Goal: Information Seeking & Learning: Learn about a topic

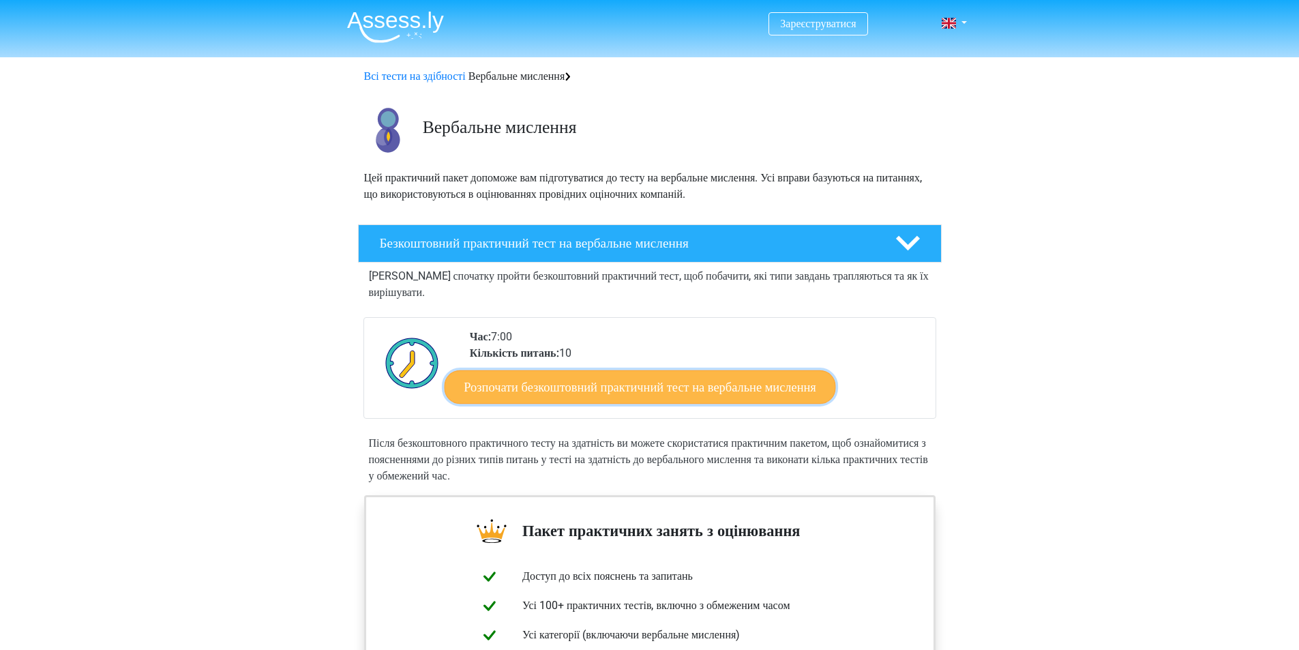
click at [768, 389] on font "Розпочати безкоштовний практичний тест на вербальне мислення" at bounding box center [640, 386] width 352 height 15
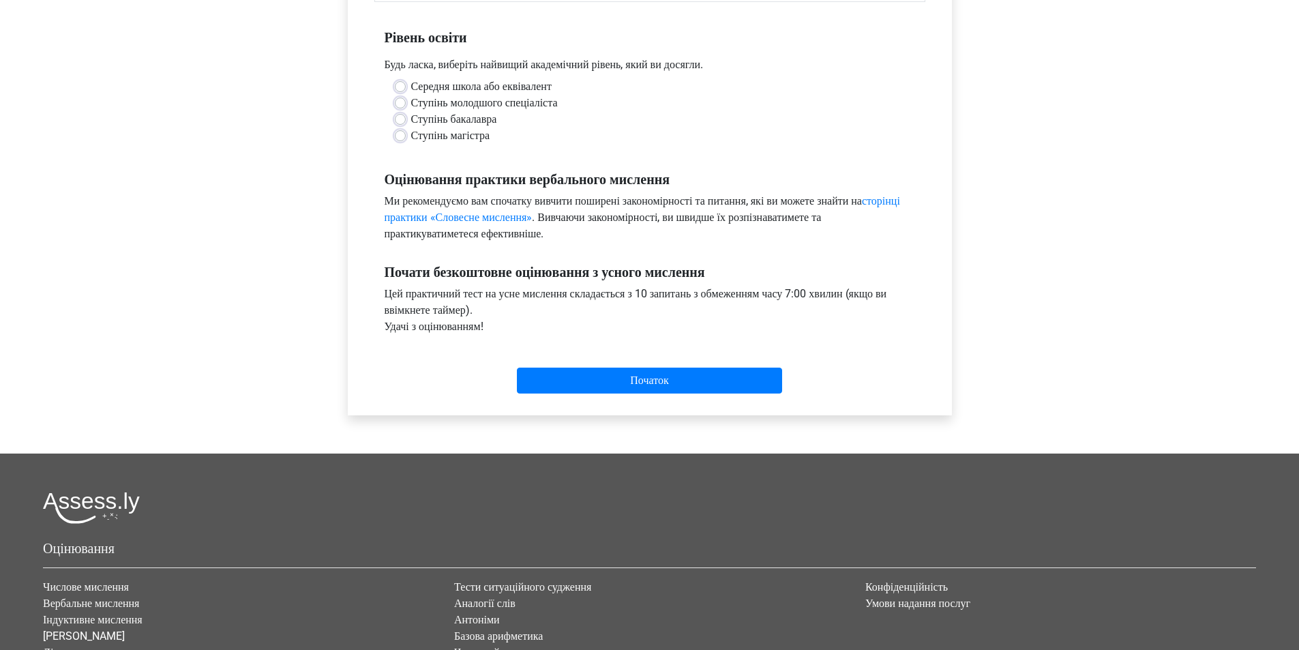
scroll to position [273, 0]
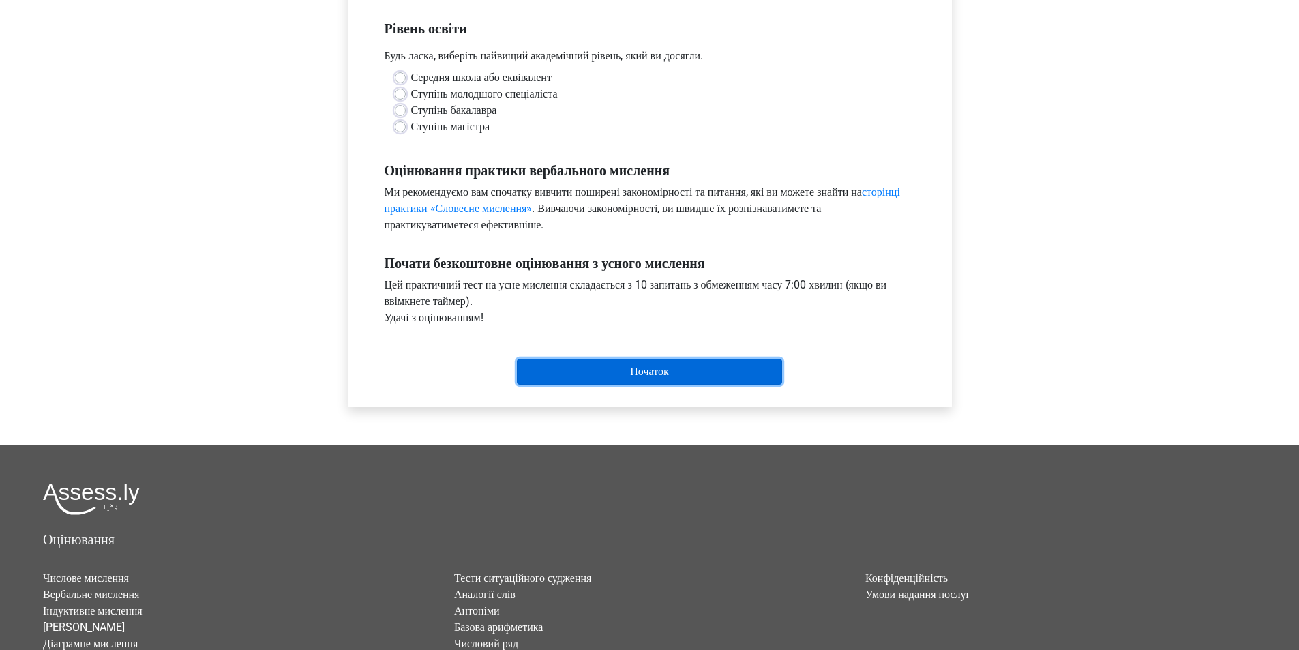
click at [704, 369] on input "Початок" at bounding box center [649, 372] width 265 height 26
click at [603, 125] on div "Ступінь магістра" at bounding box center [650, 127] width 510 height 16
click at [411, 128] on label "Ступінь магістра" at bounding box center [450, 127] width 79 height 16
click at [398, 128] on input "Ступінь магістра" at bounding box center [400, 126] width 11 height 14
radio input "true"
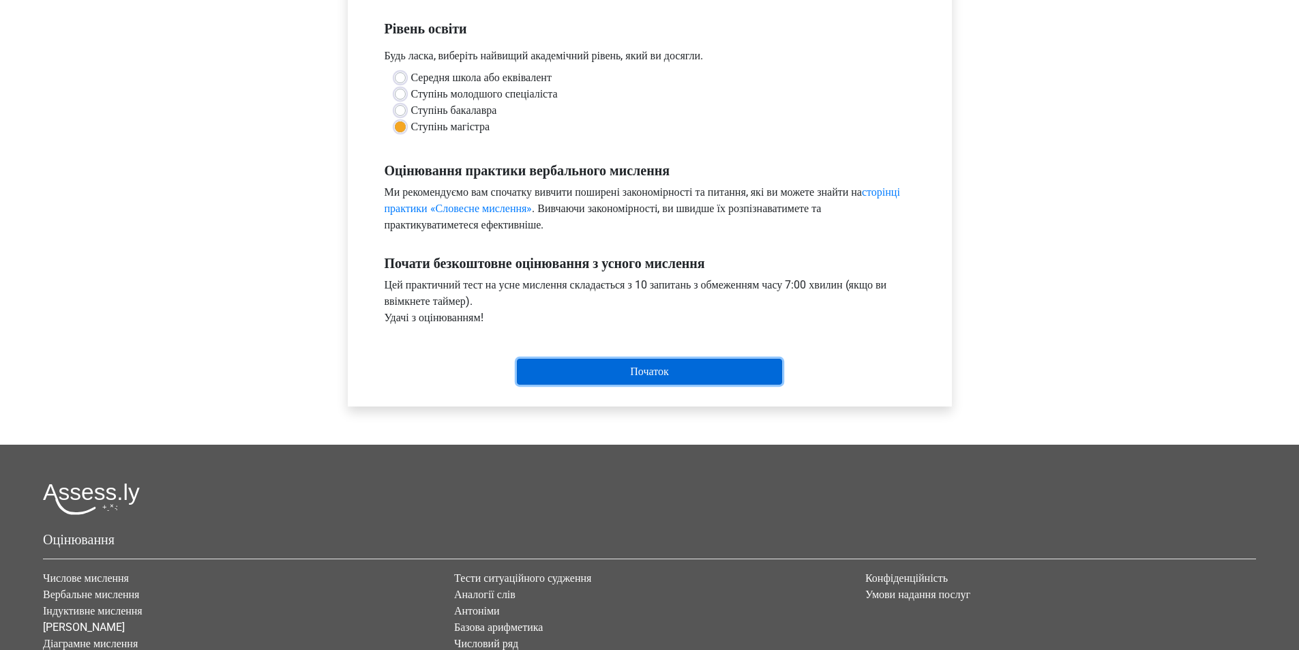
click at [693, 367] on input "Початок" at bounding box center [649, 372] width 265 height 26
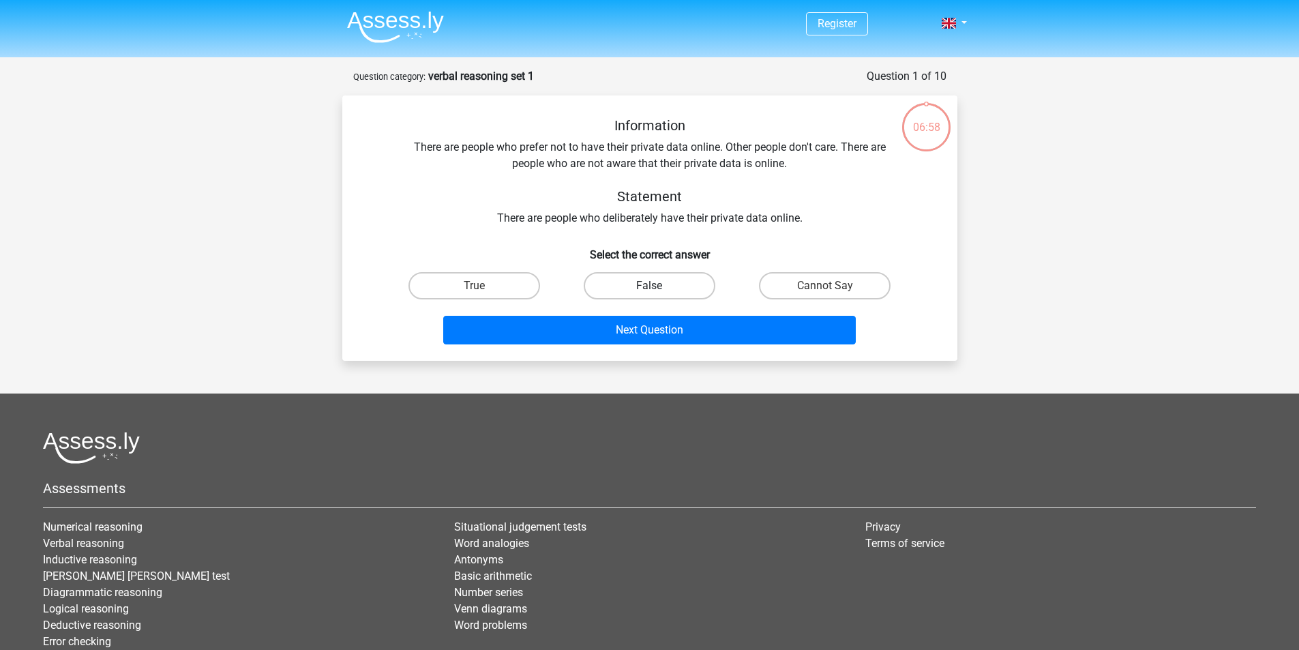
click at [676, 283] on label "False" at bounding box center [649, 285] width 132 height 27
click at [658, 286] on input "False" at bounding box center [653, 290] width 9 height 9
radio input "true"
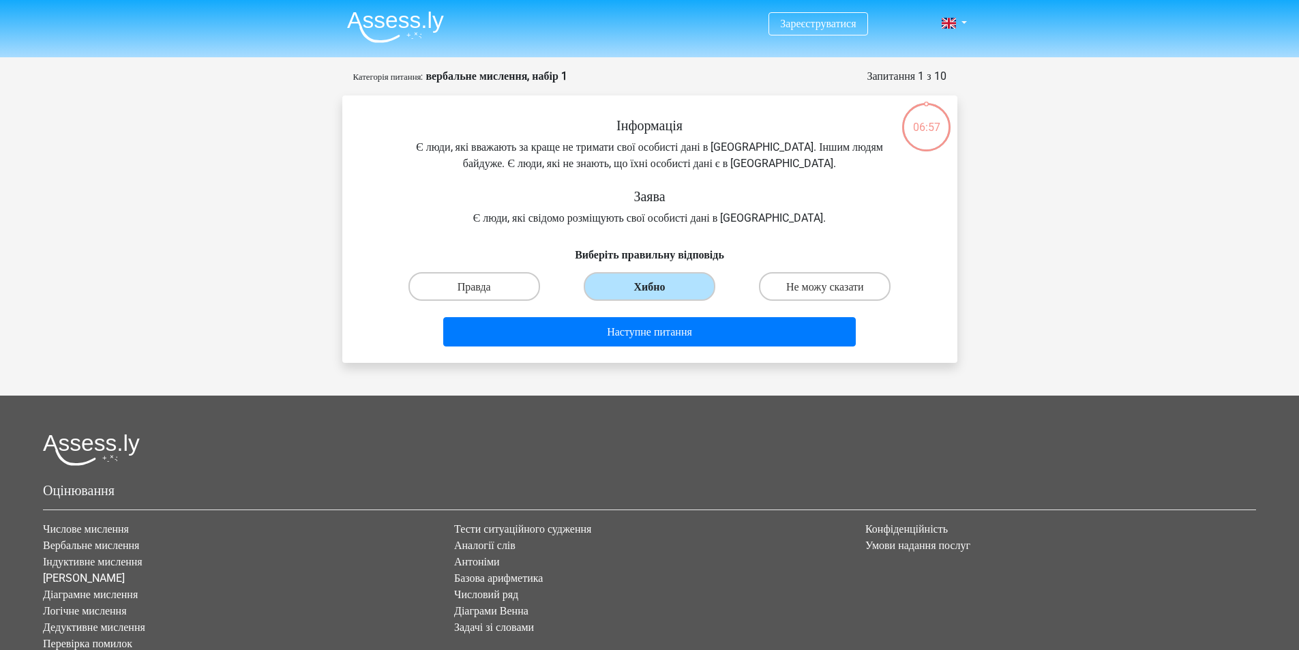
click at [680, 290] on label "Хибно" at bounding box center [649, 286] width 132 height 28
click at [658, 290] on input "Хибно" at bounding box center [653, 290] width 9 height 9
click at [665, 287] on label "Хибно" at bounding box center [649, 286] width 132 height 28
click at [658, 287] on input "Хибно" at bounding box center [653, 290] width 9 height 9
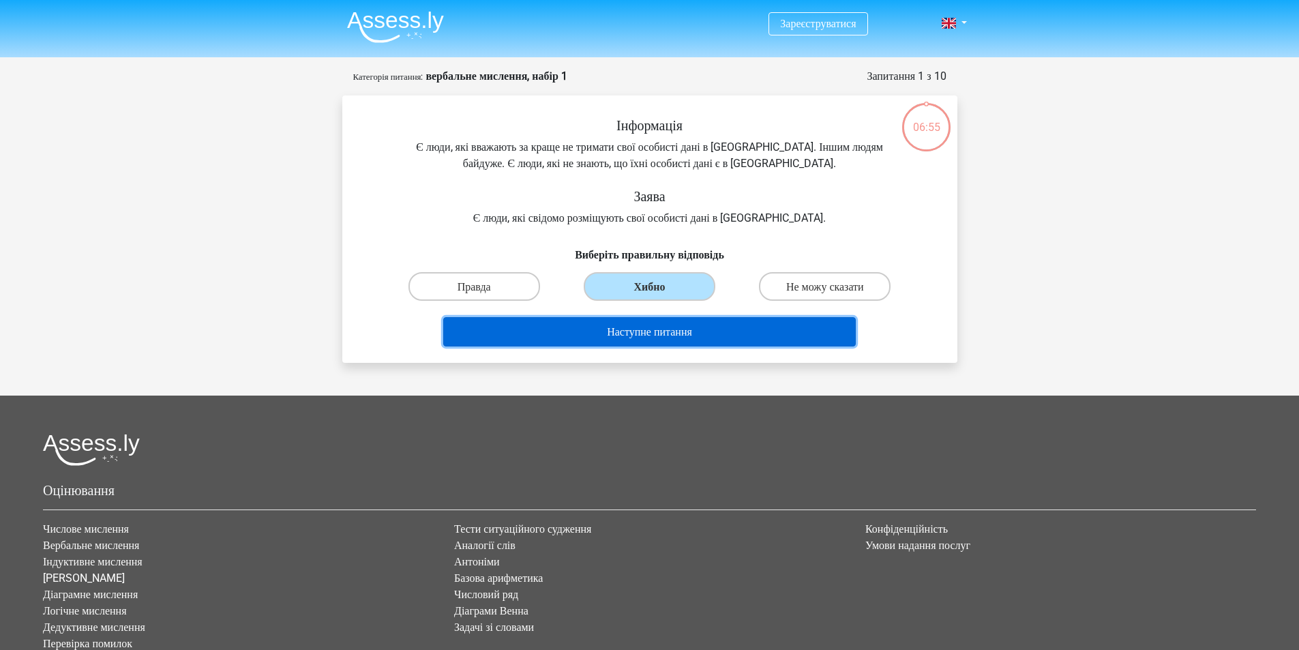
click at [697, 322] on button "Наступне питання" at bounding box center [649, 331] width 412 height 29
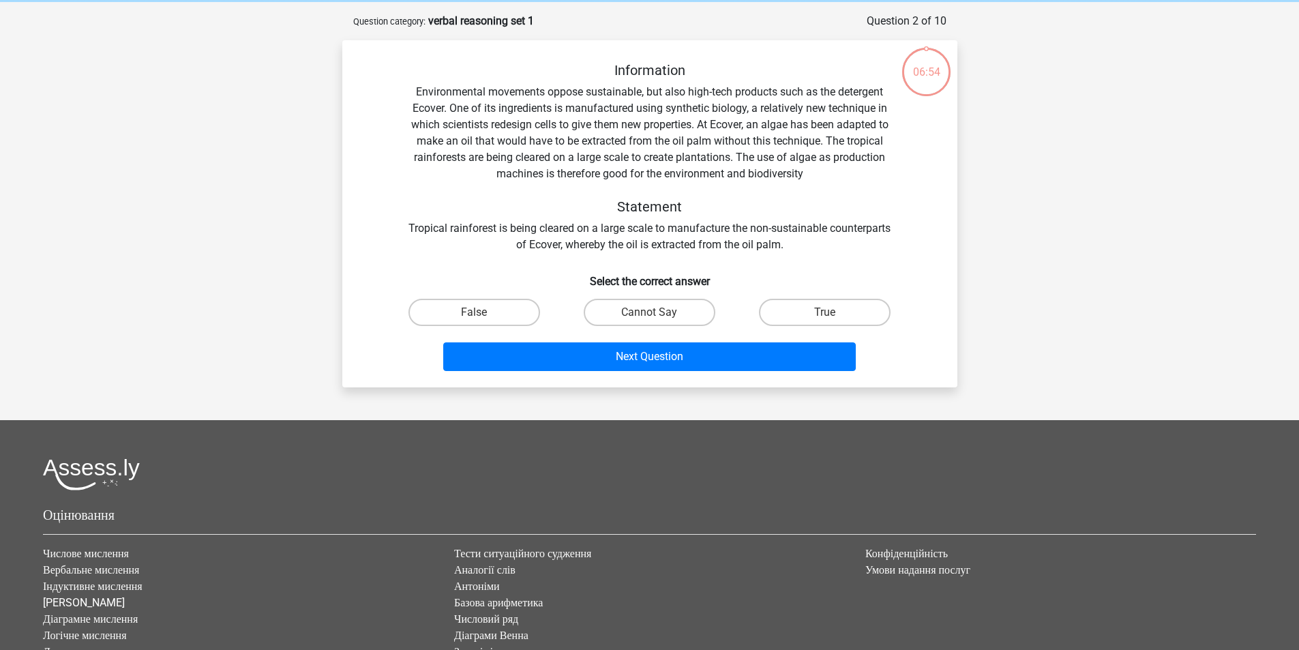
scroll to position [68, 0]
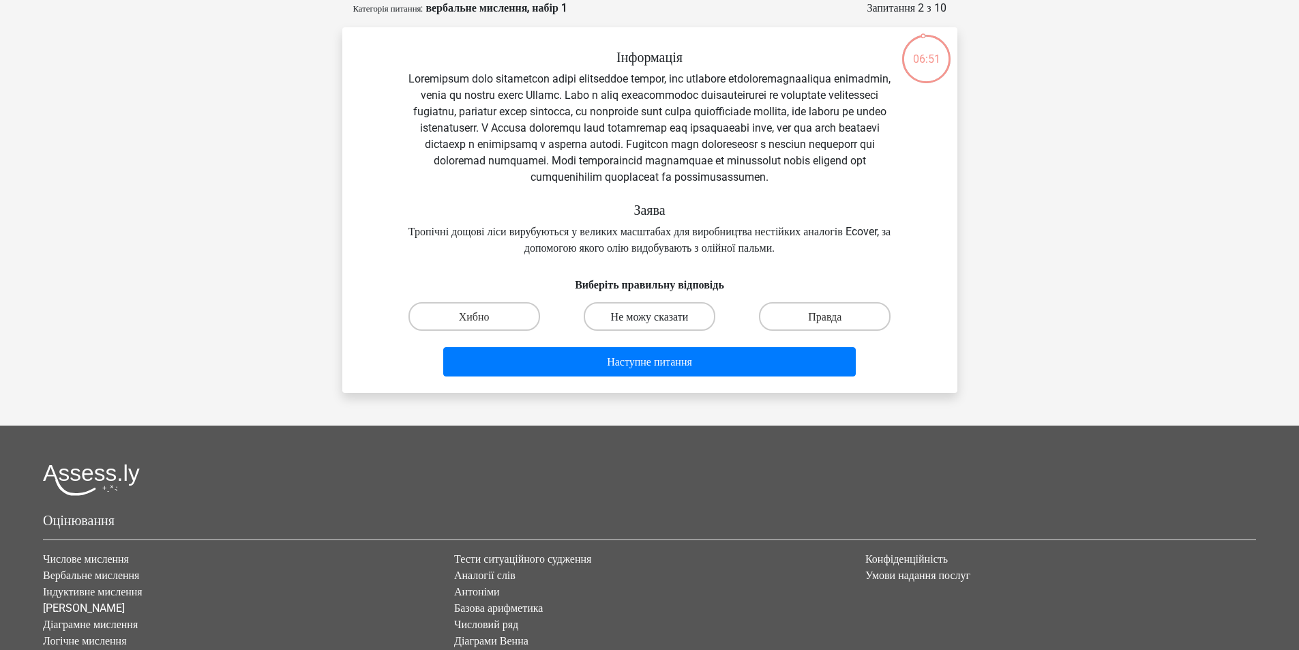
click at [665, 323] on font "Не можу сказати" at bounding box center [650, 316] width 78 height 13
click at [658, 324] on input "Не можу сказати" at bounding box center [653, 320] width 9 height 9
radio input "true"
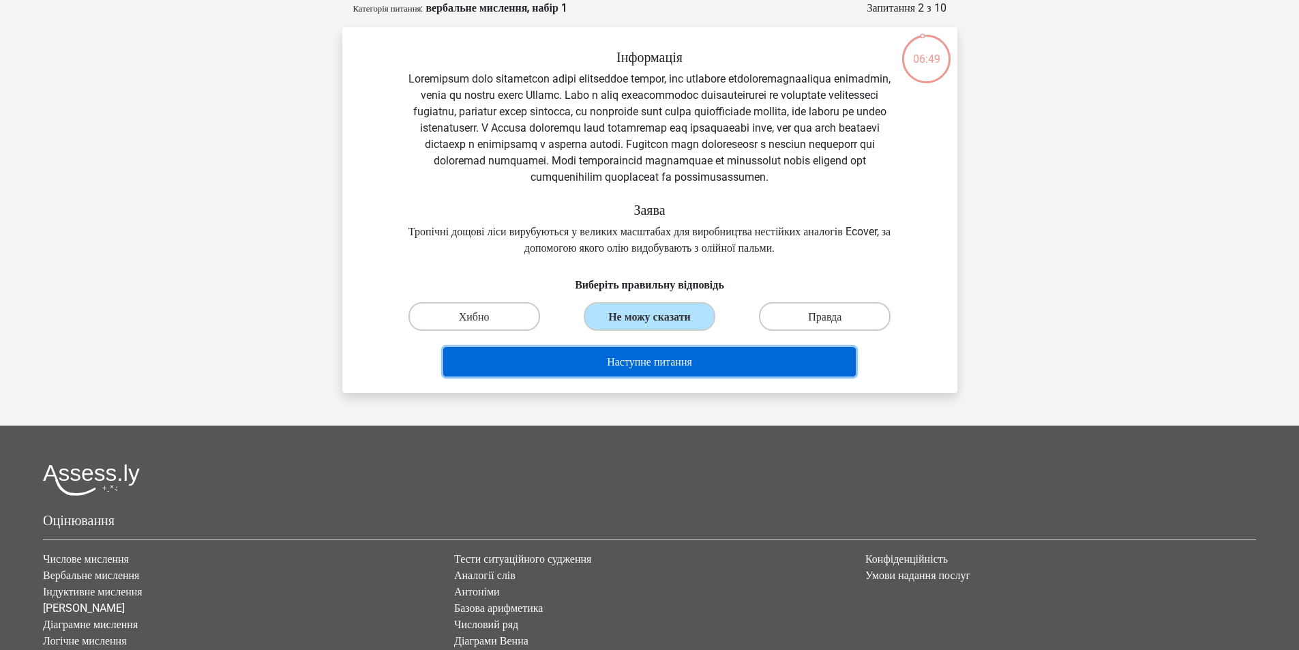
click at [672, 376] on button "Наступне питання" at bounding box center [649, 361] width 412 height 29
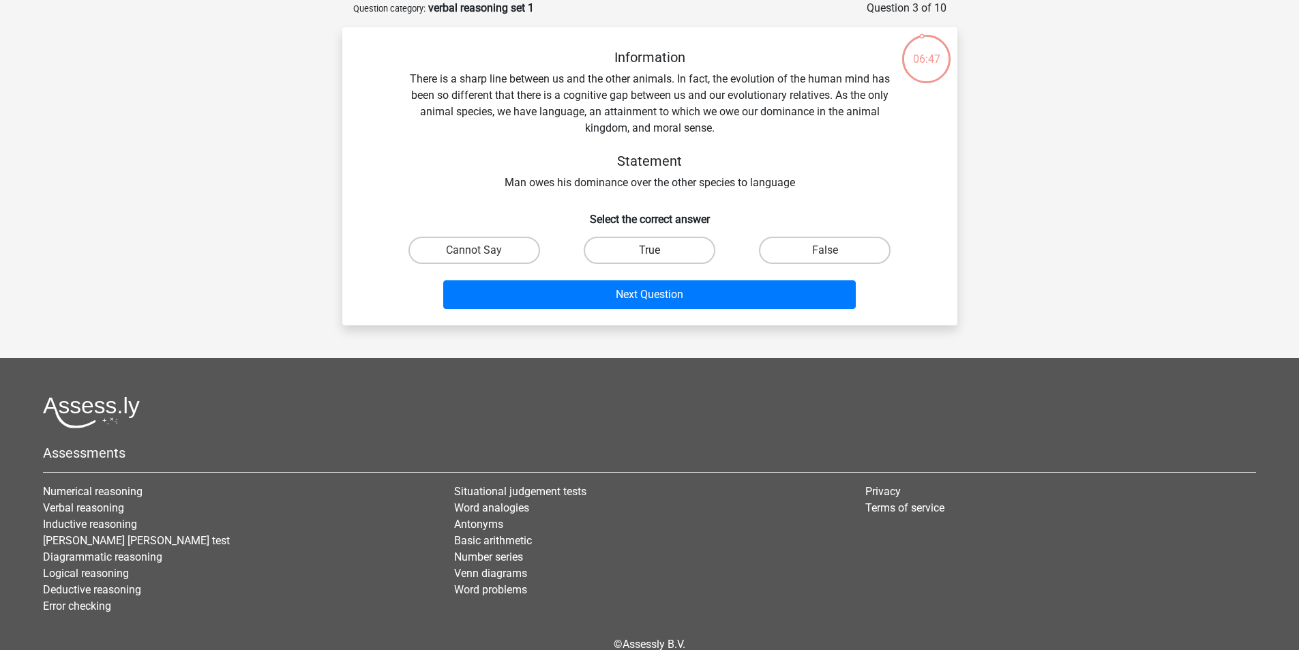
click at [669, 247] on label "True" at bounding box center [649, 250] width 132 height 27
click at [658, 250] on input "True" at bounding box center [653, 254] width 9 height 9
radio input "true"
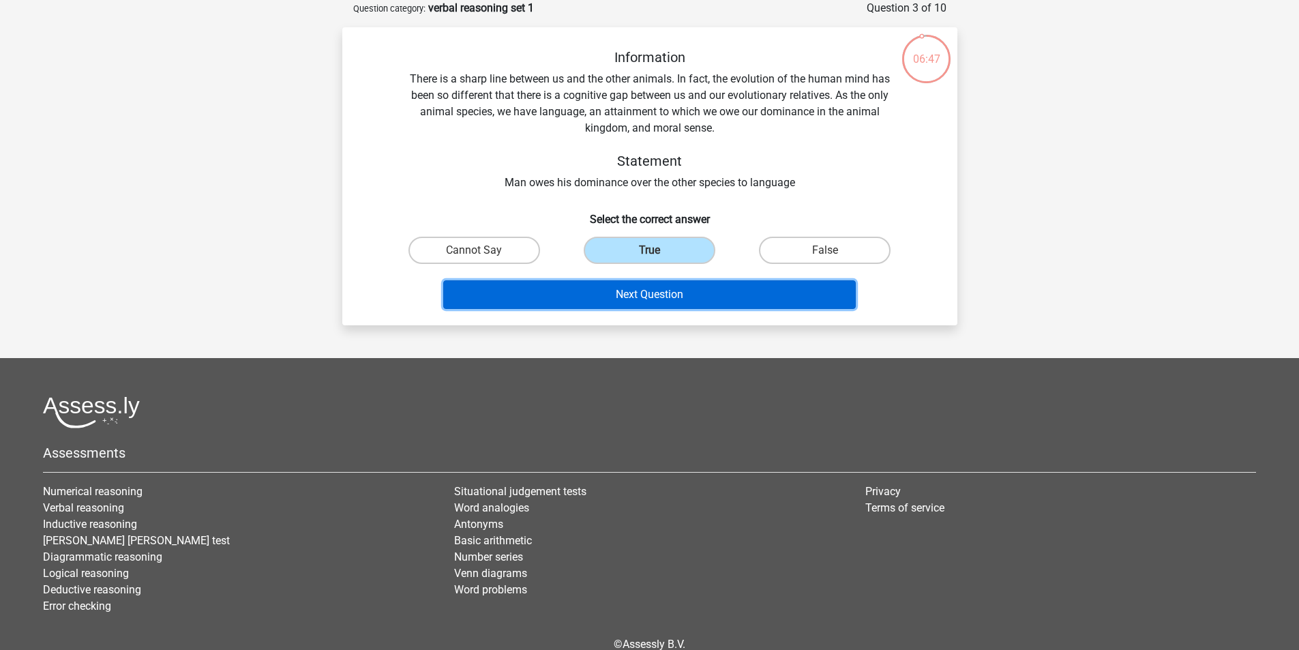
click at [681, 297] on button "Next Question" at bounding box center [649, 294] width 412 height 29
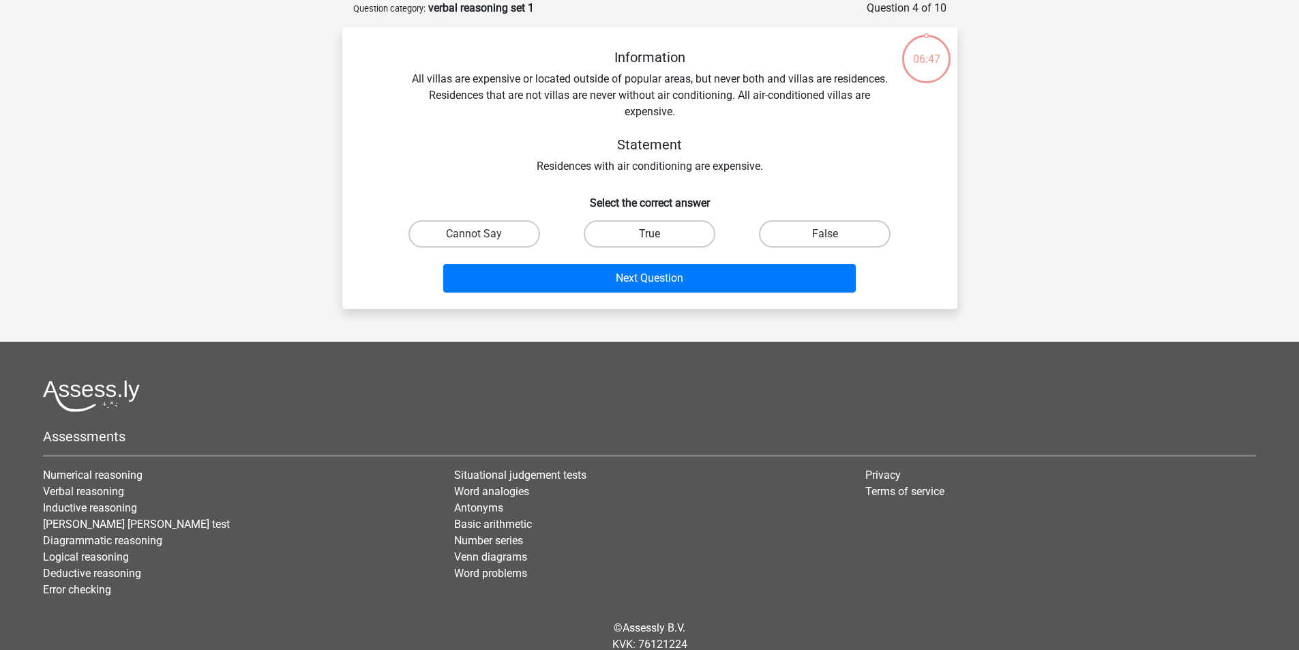
click at [667, 232] on label "True" at bounding box center [649, 233] width 132 height 27
click at [658, 234] on input "True" at bounding box center [653, 238] width 9 height 9
radio input "true"
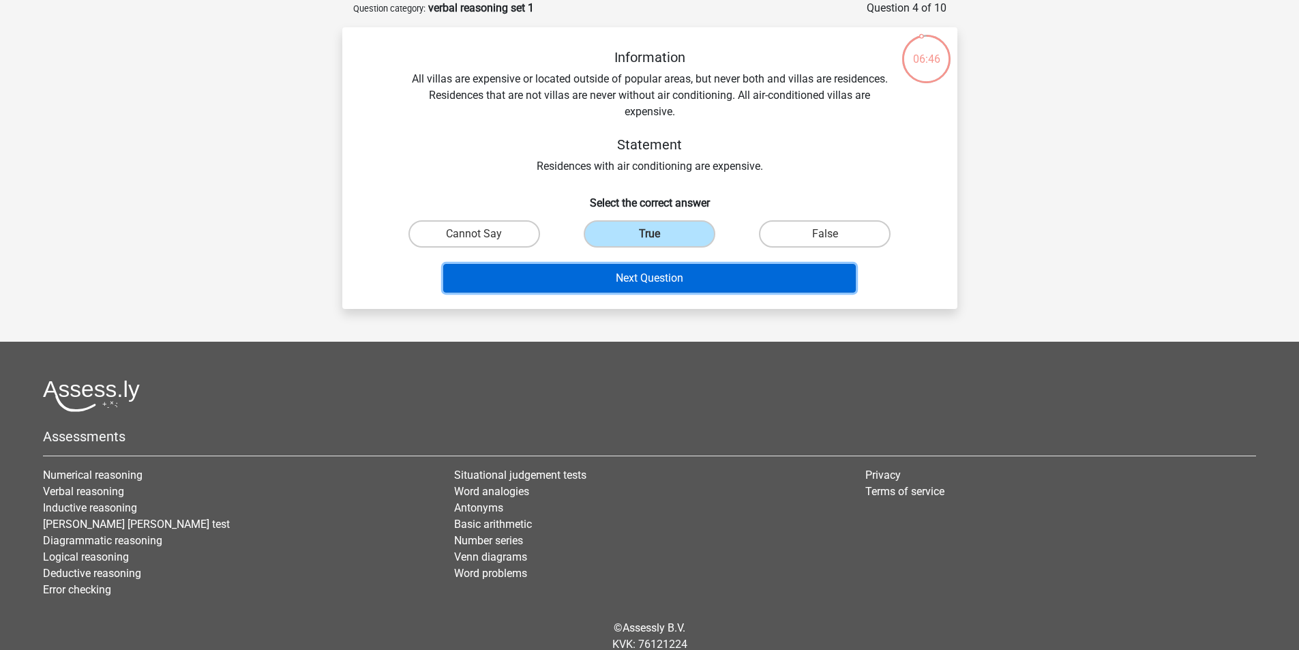
click at [682, 276] on button "Next Question" at bounding box center [649, 278] width 412 height 29
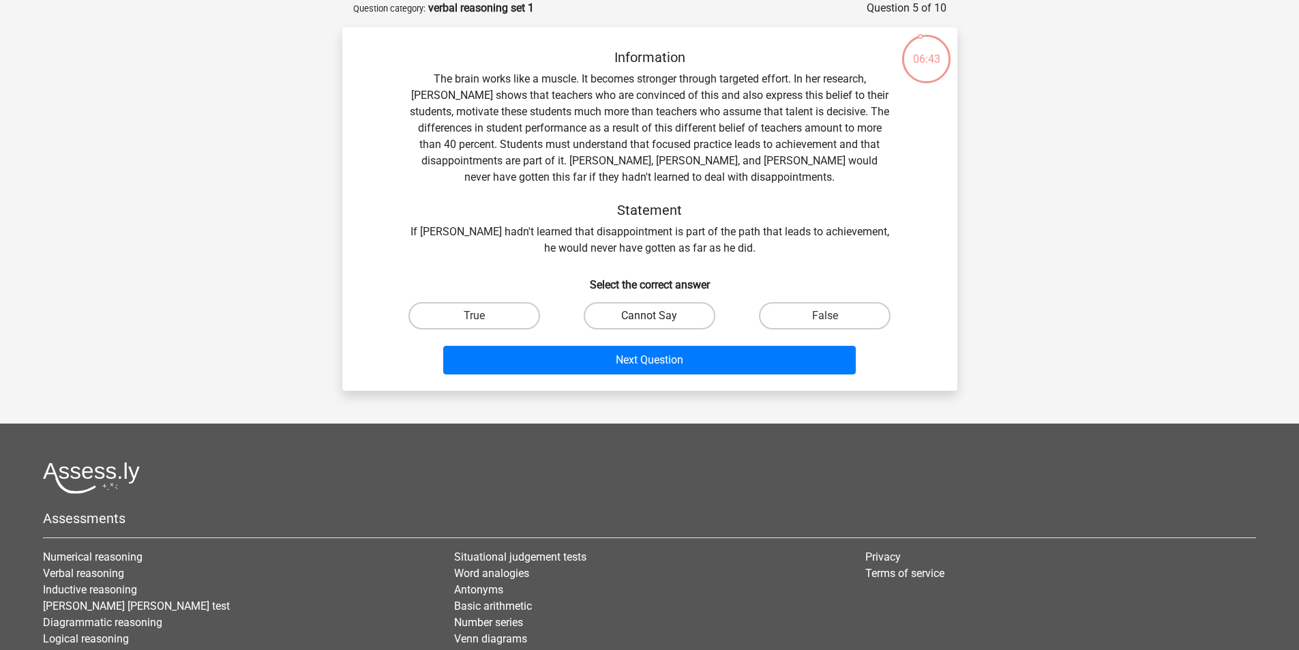
click at [668, 308] on label "Cannot Say" at bounding box center [649, 315] width 132 height 27
click at [658, 316] on input "Cannot Say" at bounding box center [653, 320] width 9 height 9
radio input "true"
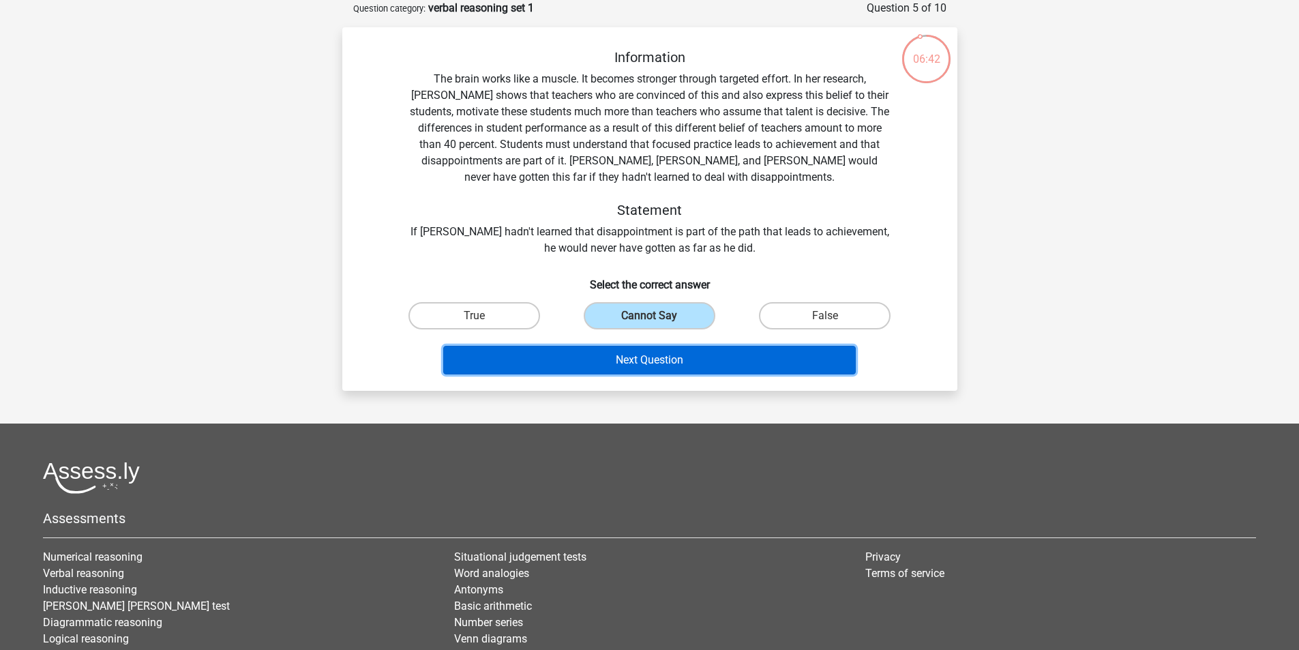
click at [685, 361] on button "Next Question" at bounding box center [649, 360] width 412 height 29
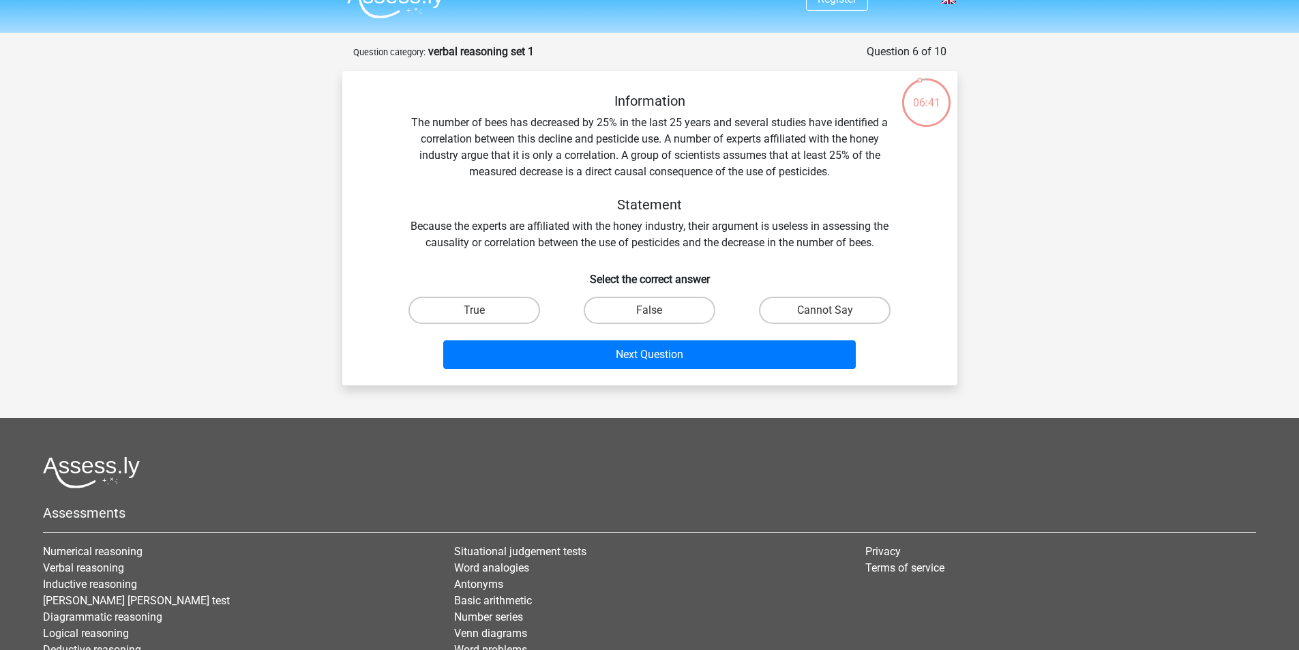
scroll to position [0, 0]
